Goal: Find specific page/section

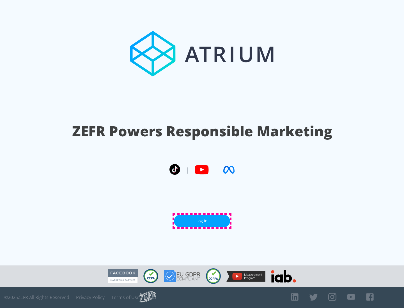
click at [202, 221] on link "Log In" at bounding box center [202, 221] width 56 height 13
